Goal: Task Accomplishment & Management: Complete application form

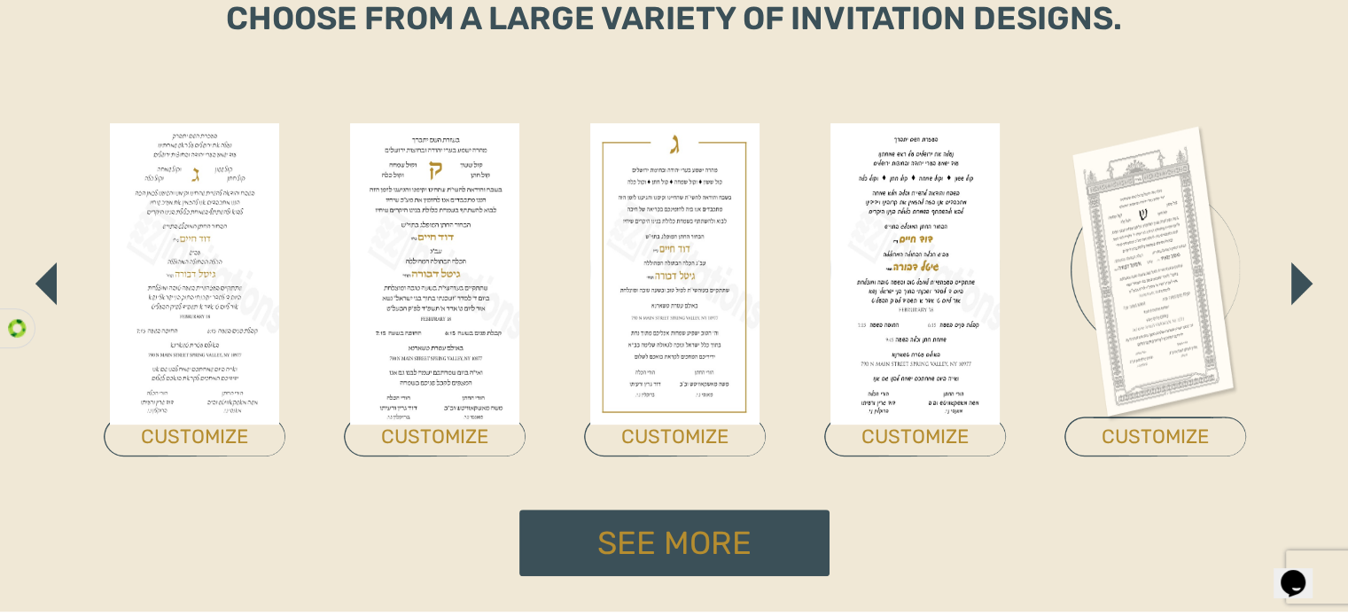
scroll to position [904, 0]
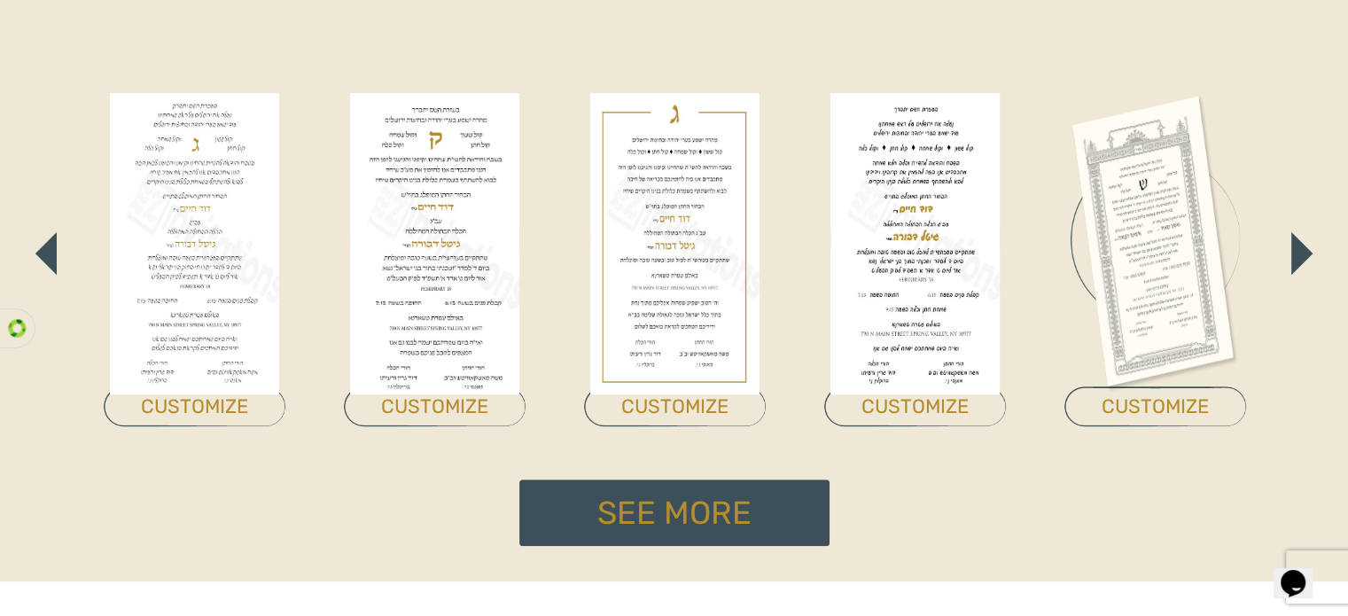
click at [1138, 203] on img at bounding box center [1155, 243] width 169 height 301
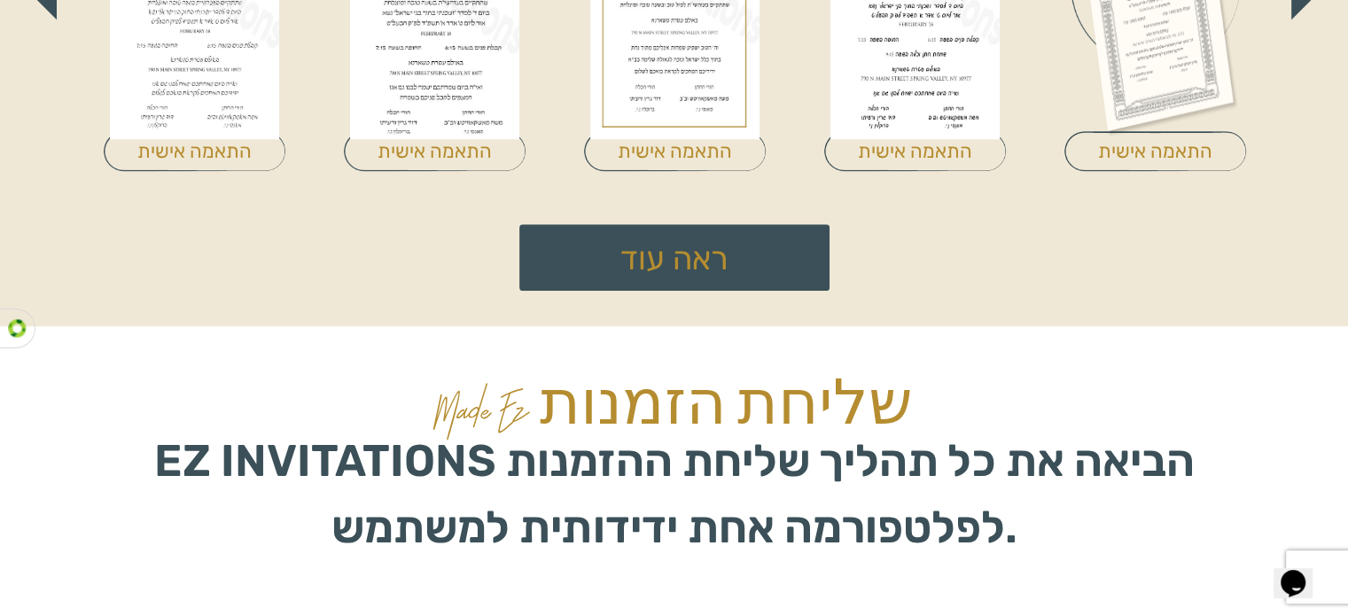
scroll to position [1154, 0]
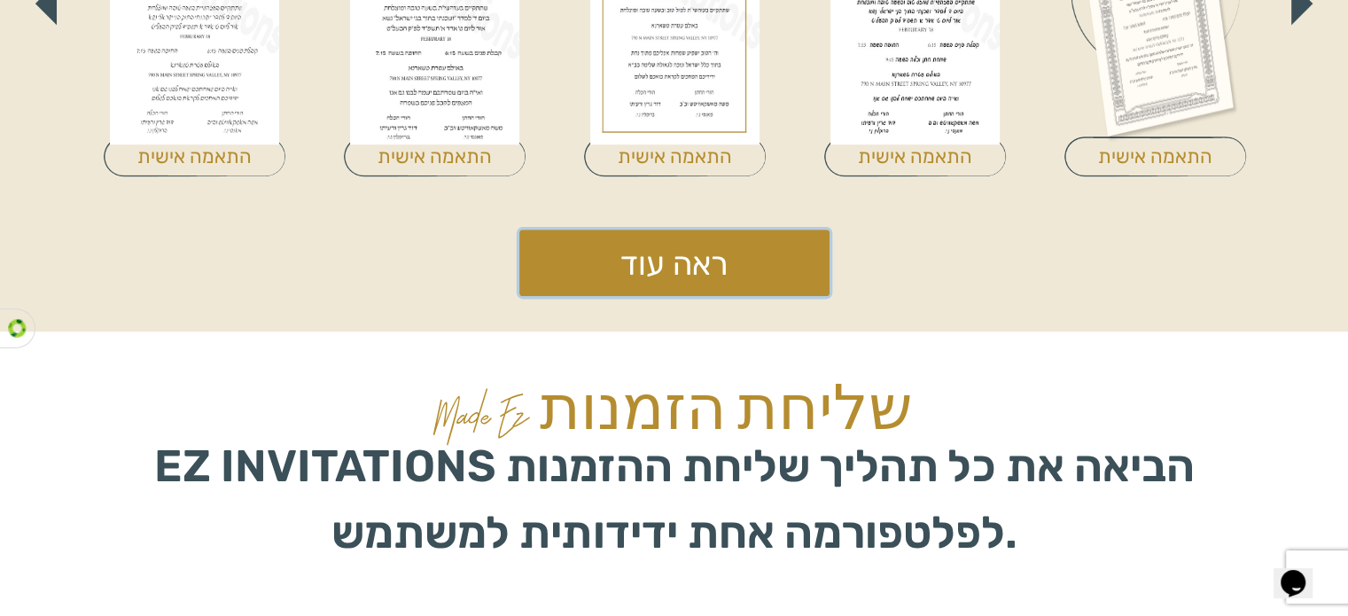
click at [669, 258] on font "ראה עוד" at bounding box center [673, 264] width 107 height 38
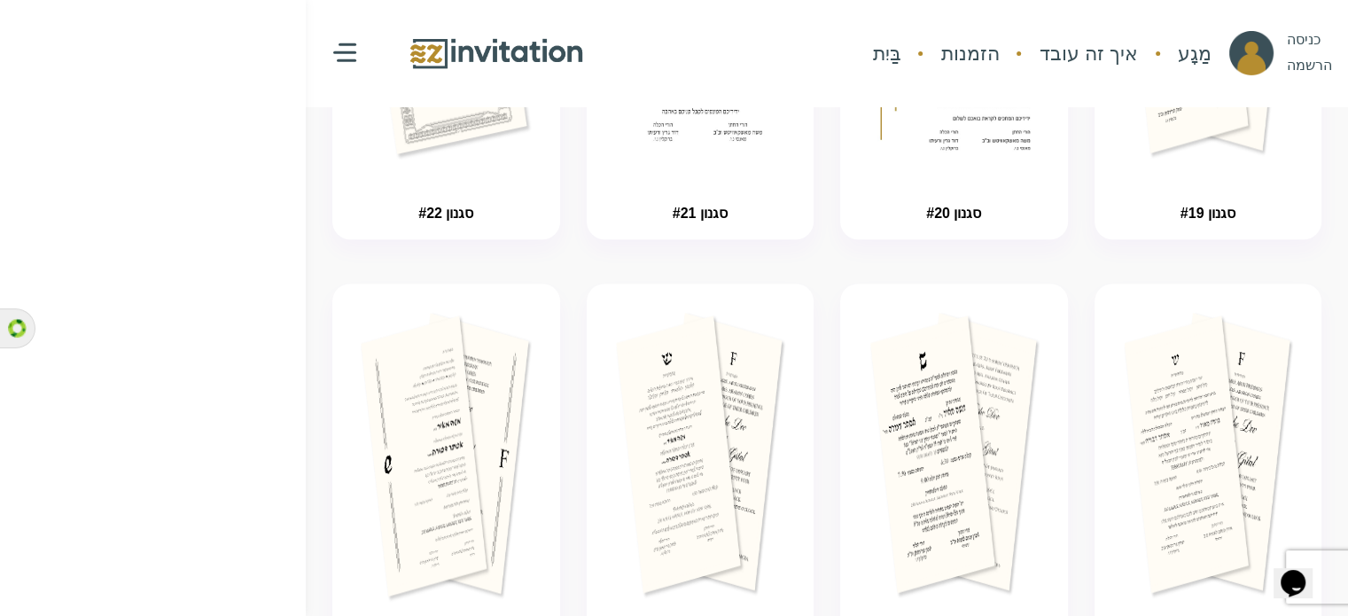
scroll to position [866, 0]
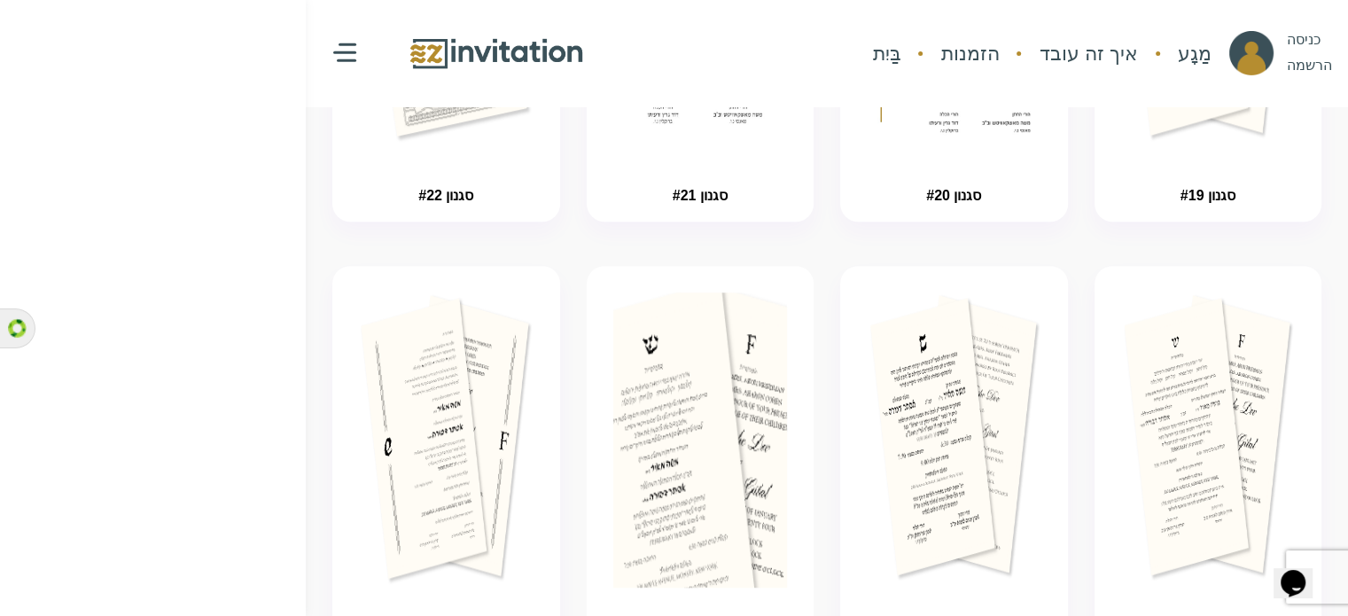
click at [698, 350] on img "button" at bounding box center [699, 493] width 261 height 443
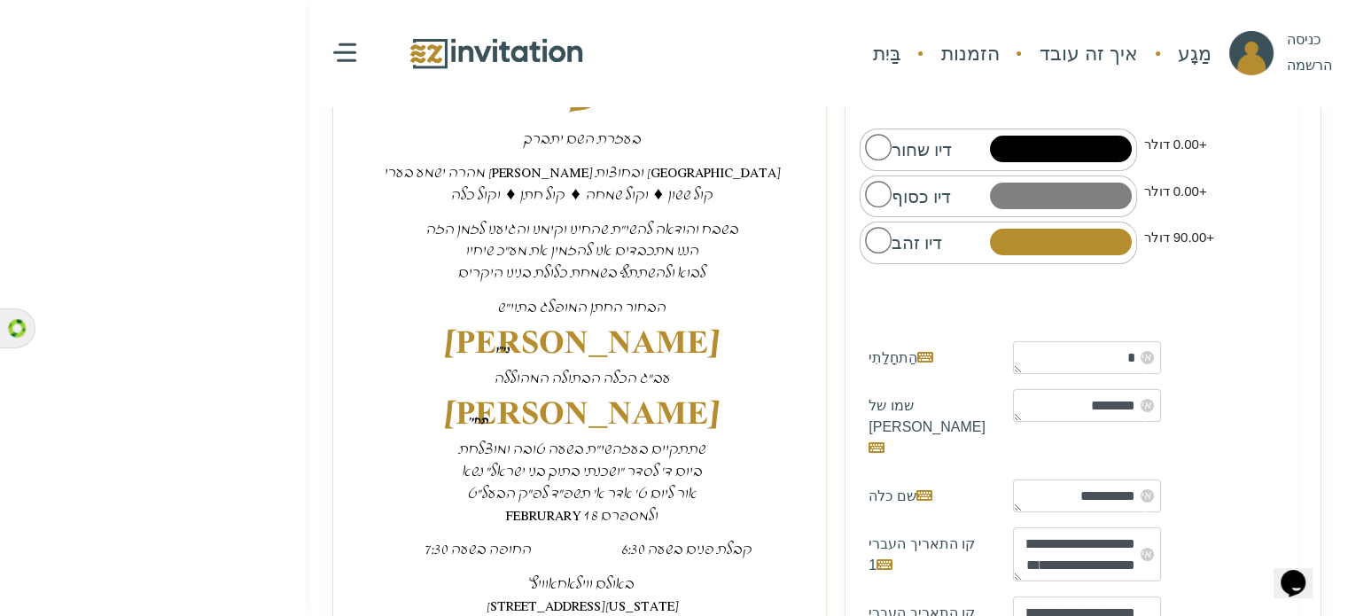
click at [1079, 350] on textarea "*" at bounding box center [1087, 358] width 148 height 34
type textarea "*"
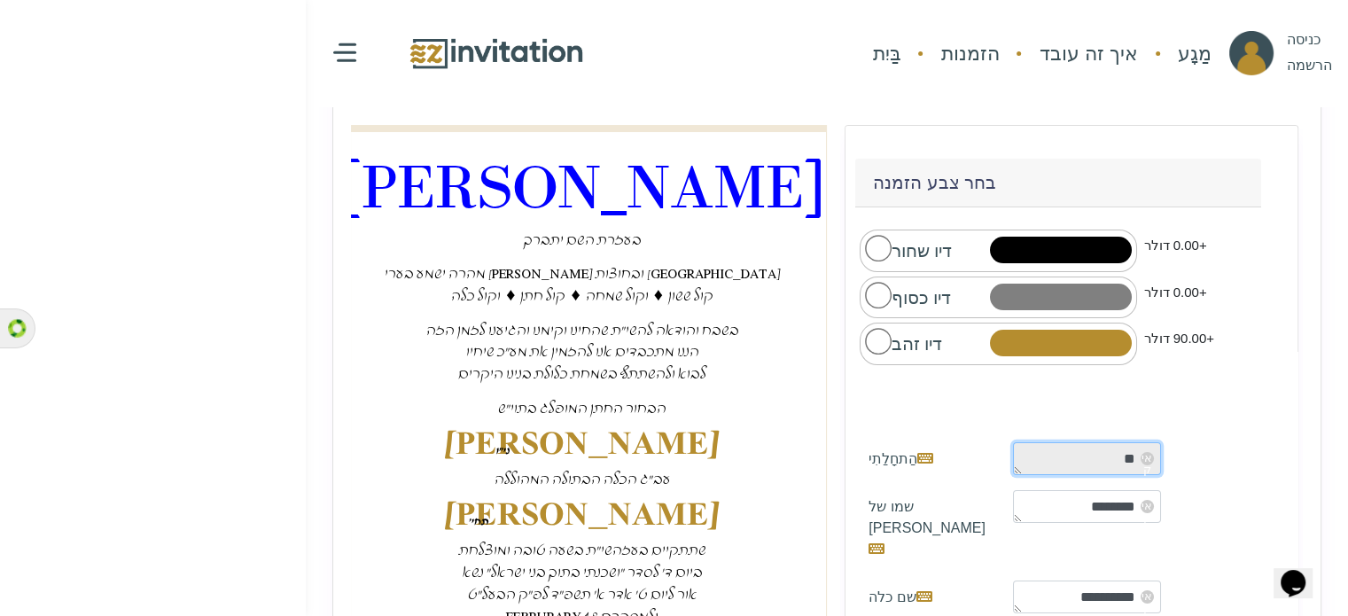
scroll to position [199, 0]
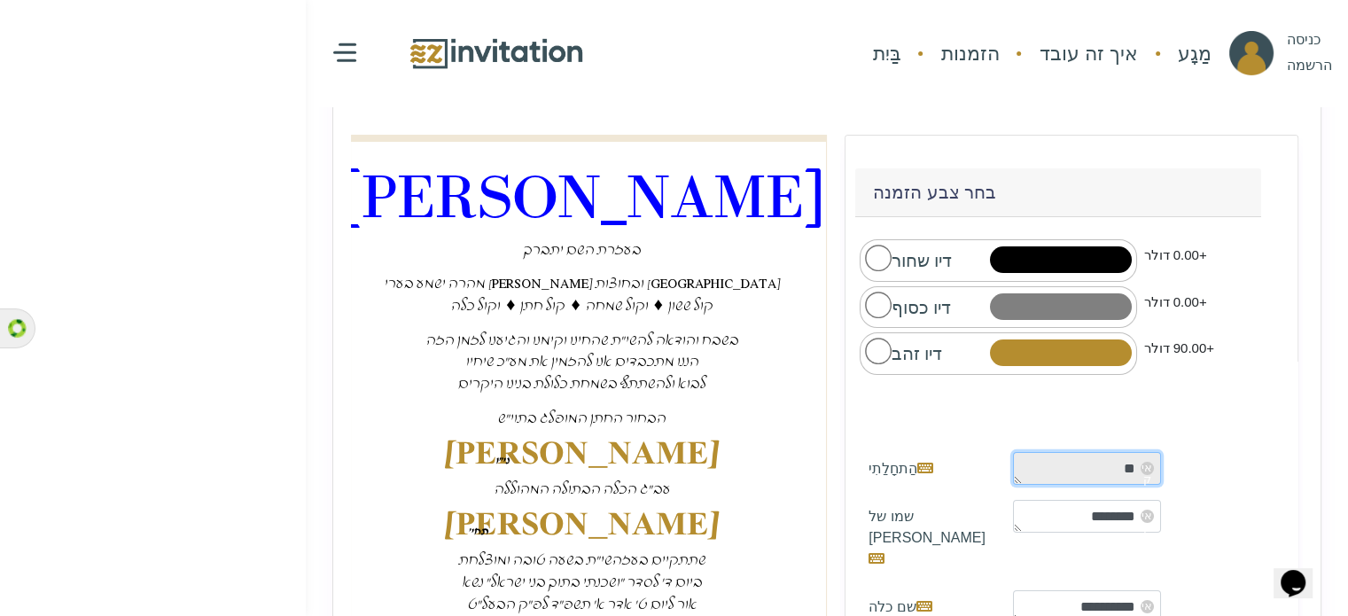
click at [1115, 456] on textarea "*" at bounding box center [1087, 469] width 148 height 34
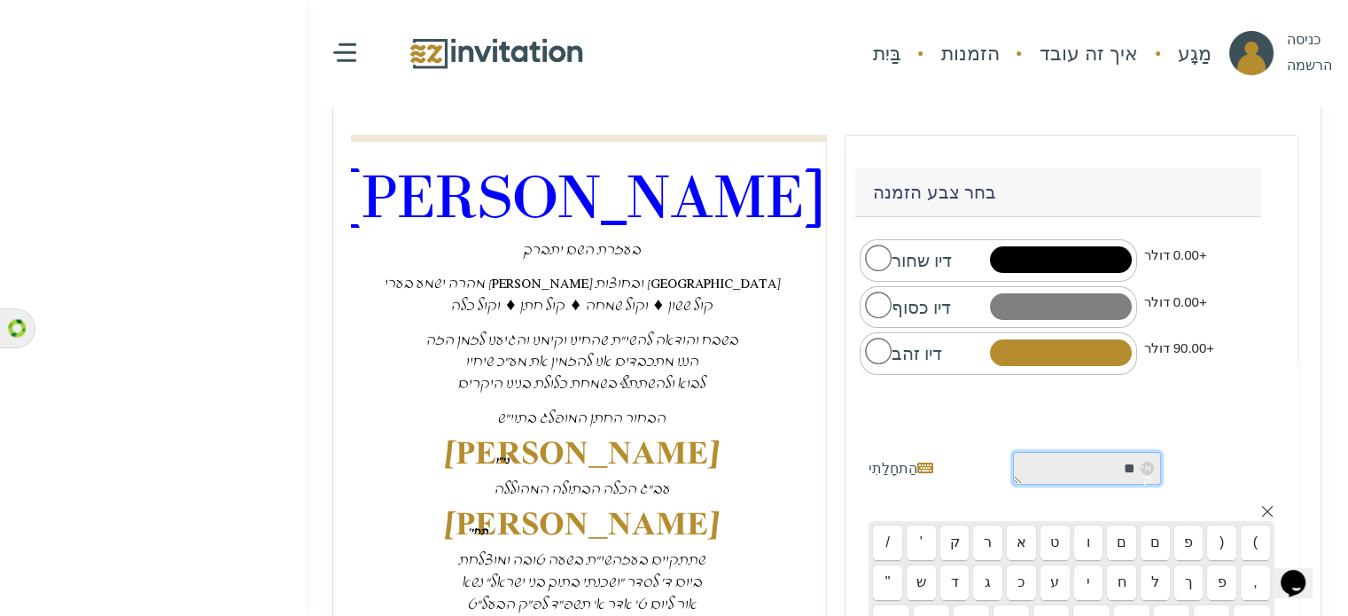
click at [1115, 456] on textarea "*" at bounding box center [1087, 469] width 148 height 34
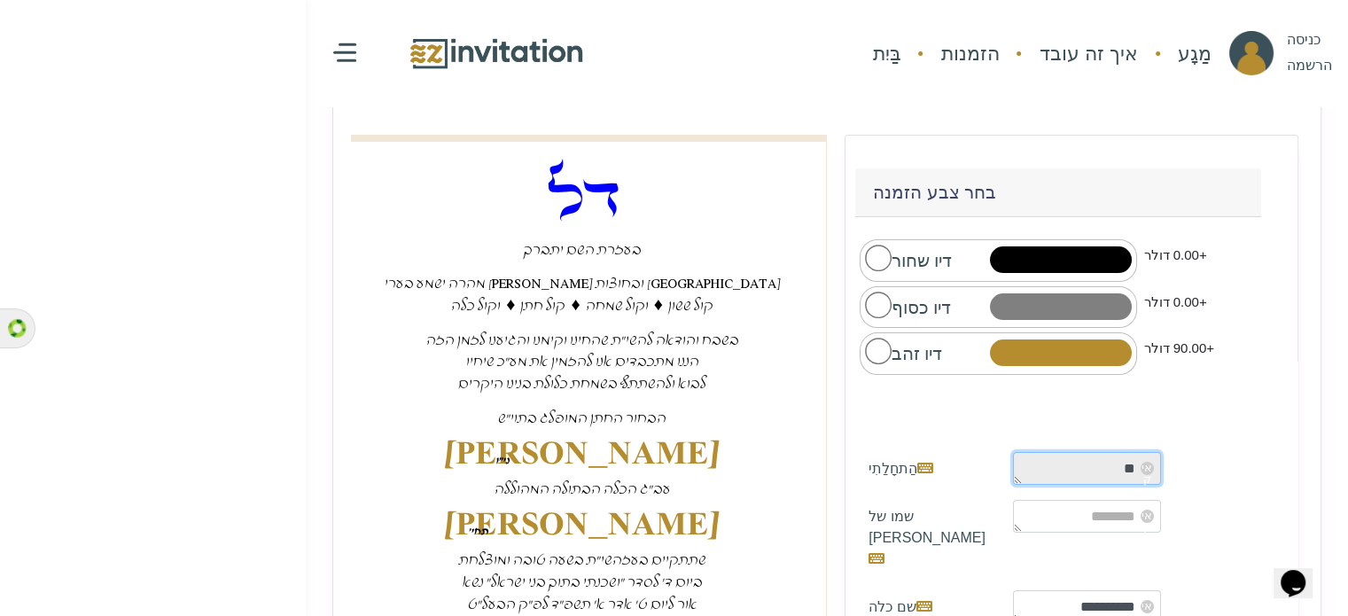
type textarea "*"
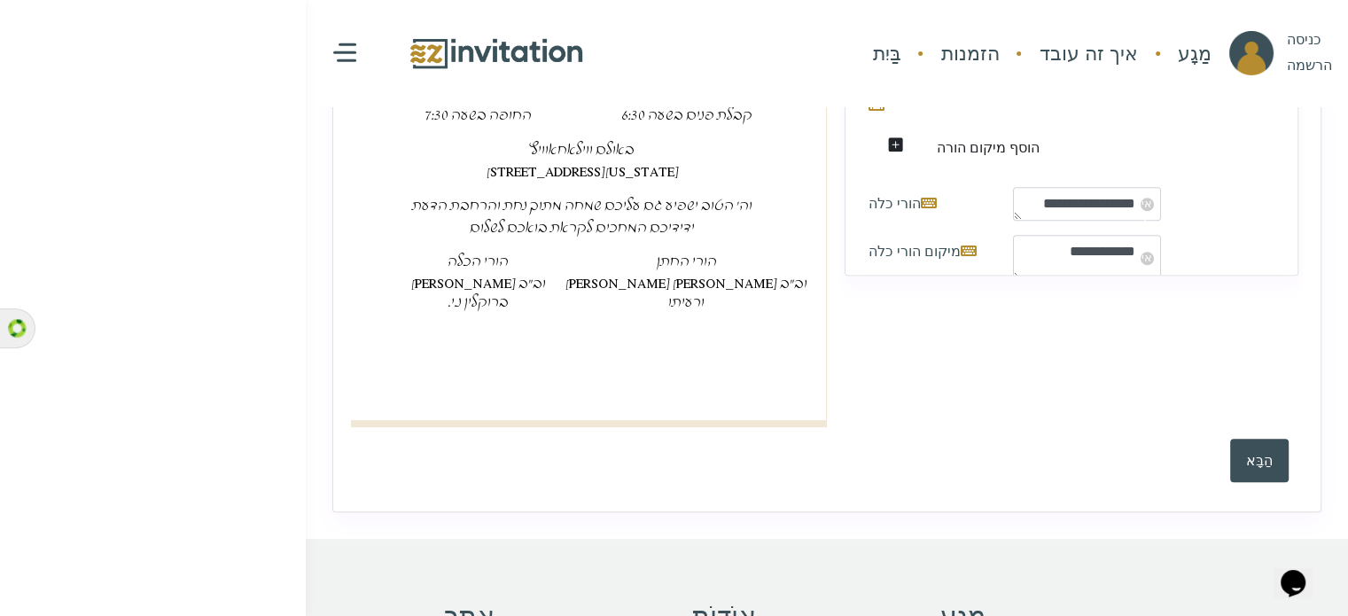
scroll to position [691, 0]
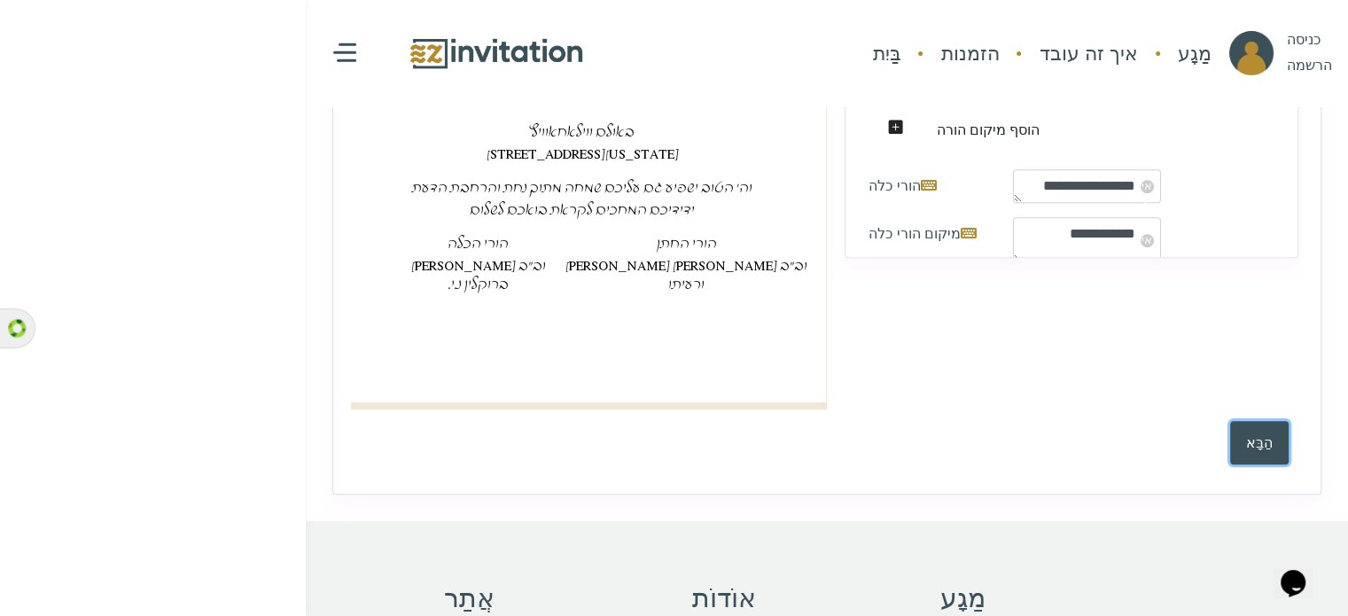
click at [1265, 443] on font "הַבָּא" at bounding box center [1259, 442] width 27 height 15
